Goal: Information Seeking & Learning: Find specific fact

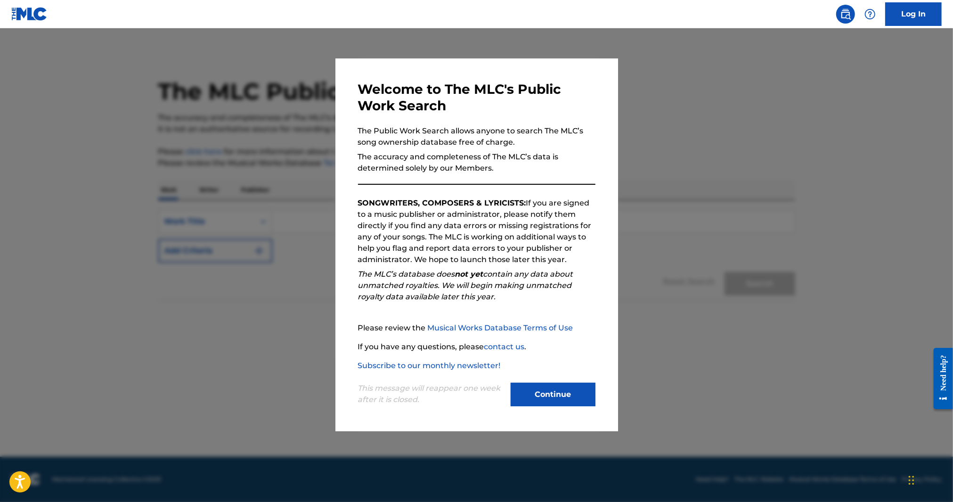
click at [570, 398] on button "Continue" at bounding box center [552, 394] width 85 height 24
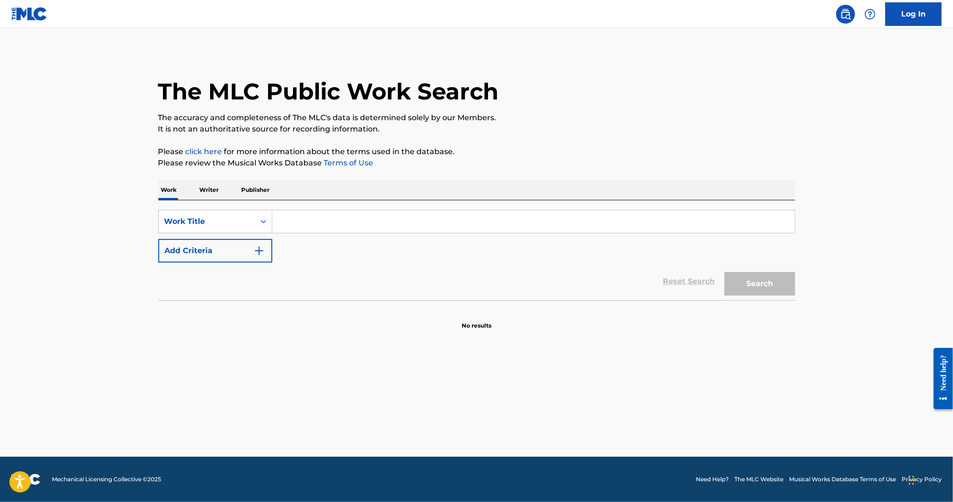
click at [281, 219] on input "Search Form" at bounding box center [533, 221] width 522 height 23
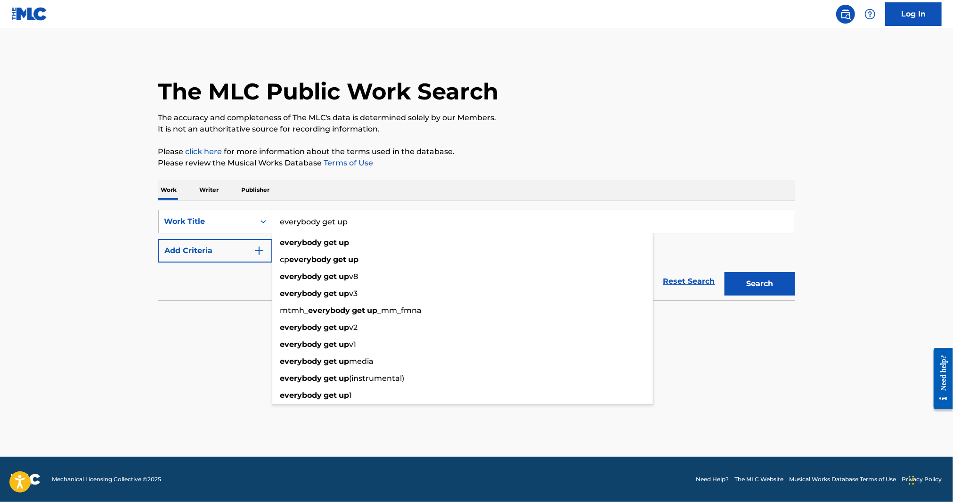
type input "everybody get up"
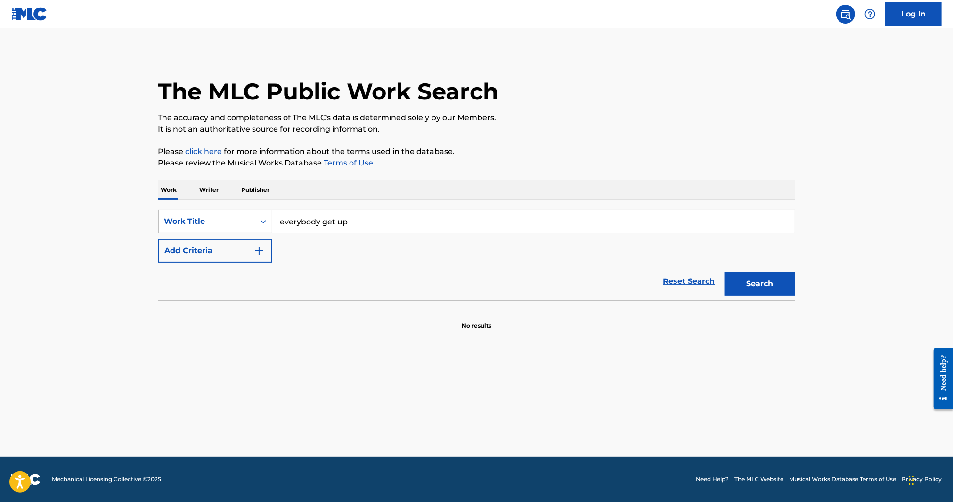
click at [213, 257] on button "Add Criteria" at bounding box center [215, 251] width 114 height 24
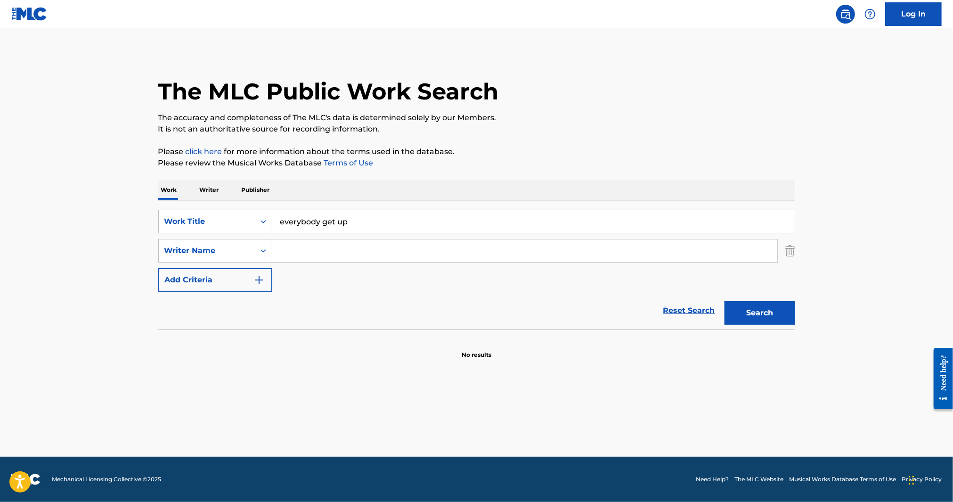
click at [283, 252] on input "Search Form" at bounding box center [524, 250] width 505 height 23
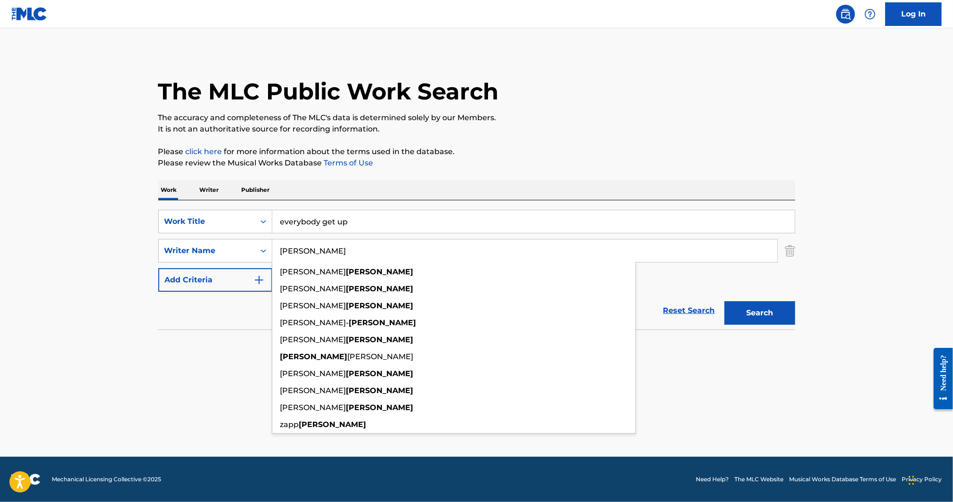
type input "[PERSON_NAME]"
click at [733, 352] on section "No results" at bounding box center [476, 346] width 637 height 24
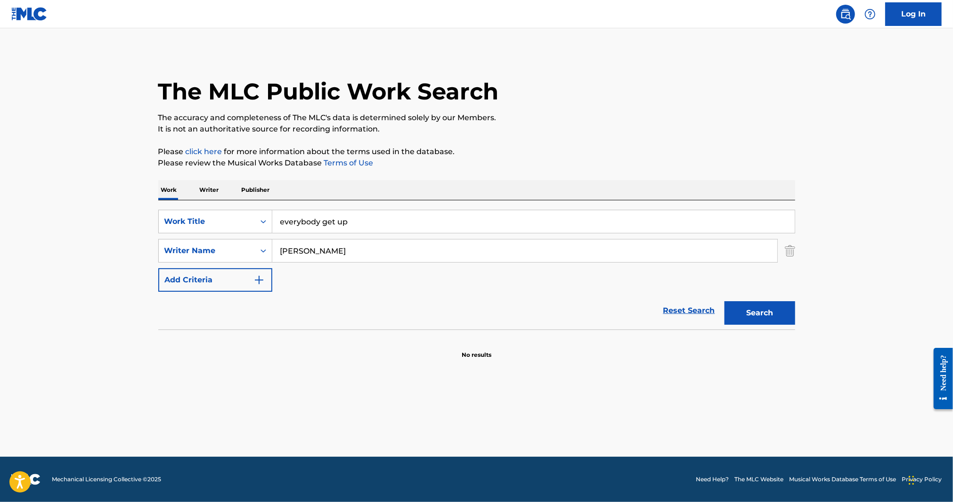
click at [743, 311] on button "Search" at bounding box center [759, 313] width 71 height 24
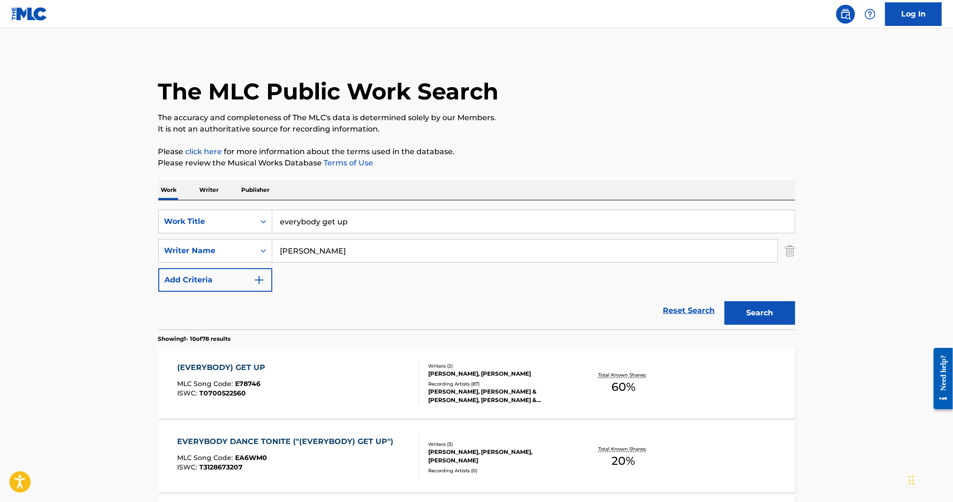
click at [515, 380] on div "Recording Artists ( 87 )" at bounding box center [499, 383] width 142 height 7
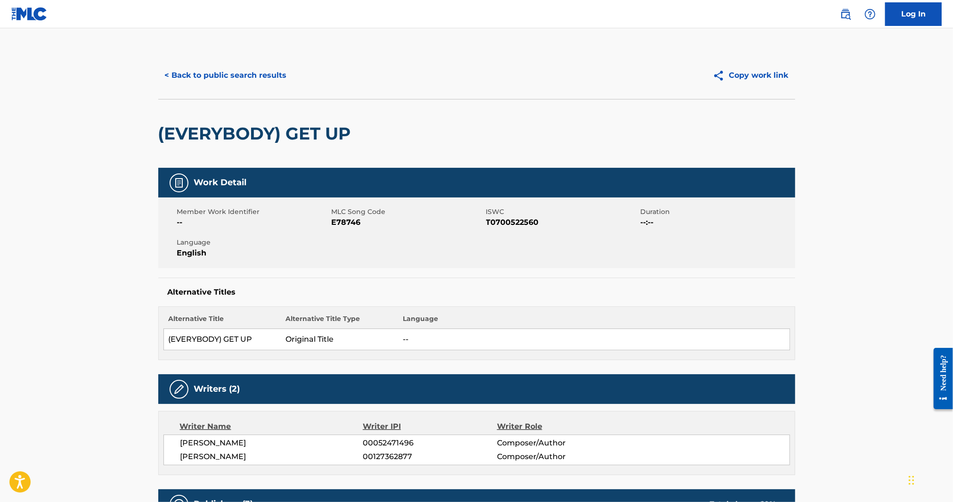
click at [162, 72] on button "< Back to public search results" at bounding box center [225, 76] width 135 height 24
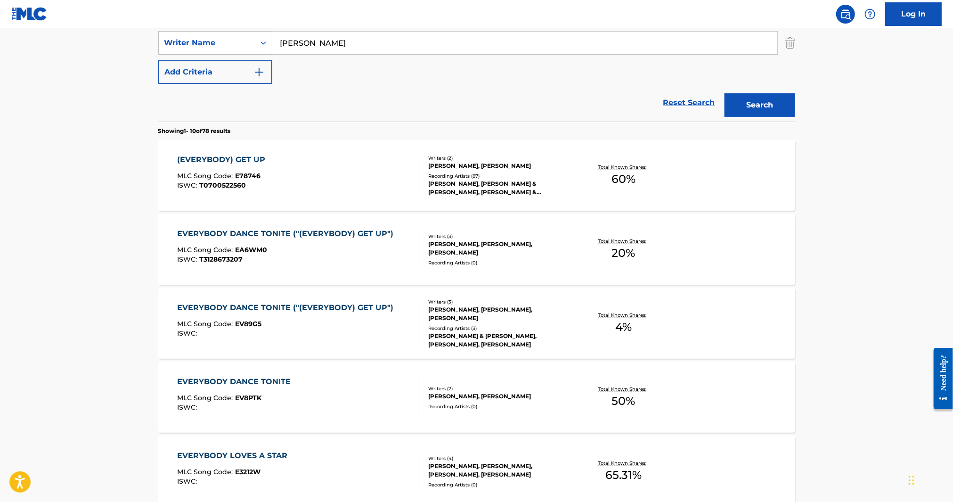
scroll to position [209, 0]
